Goal: Learn about a topic

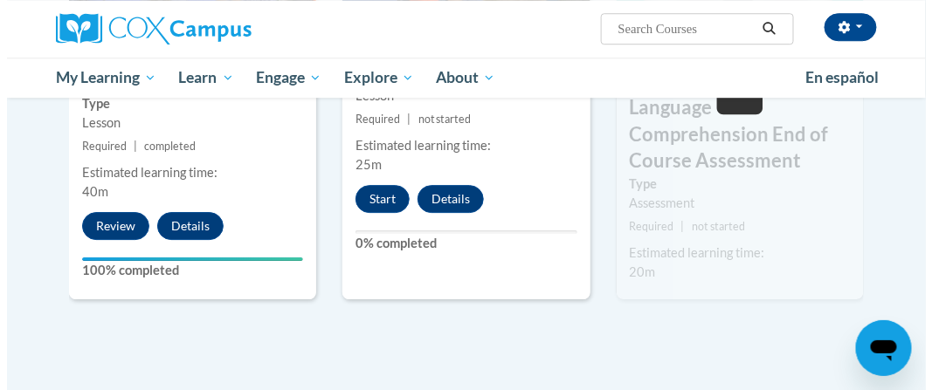
scroll to position [1210, 0]
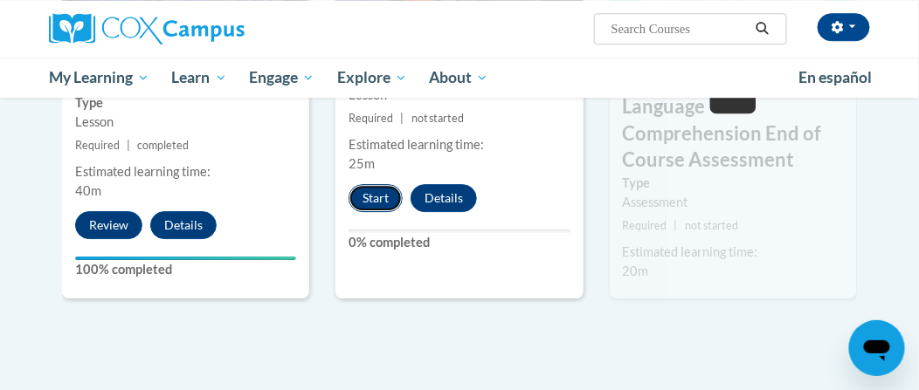
click at [369, 193] on button "Start" at bounding box center [375, 198] width 54 height 28
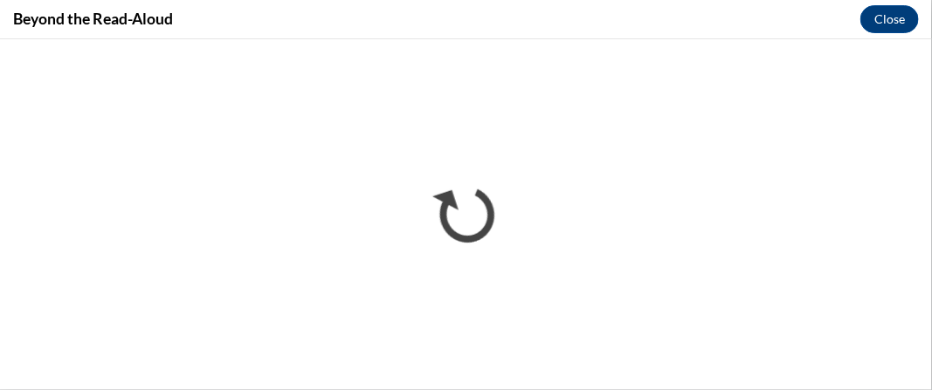
scroll to position [0, 0]
